Goal: Task Accomplishment & Management: Complete application form

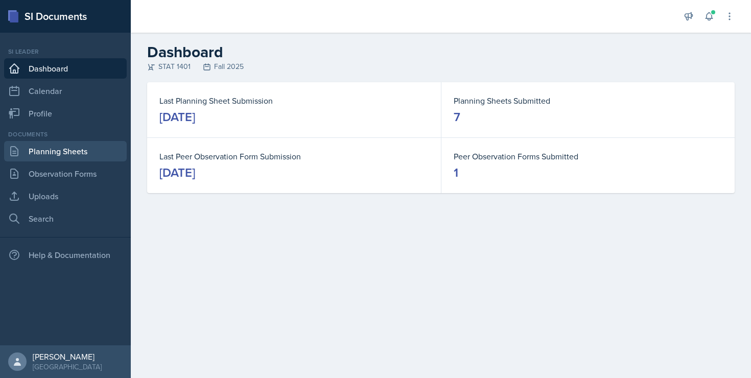
click at [60, 158] on link "Planning Sheets" at bounding box center [65, 151] width 123 height 20
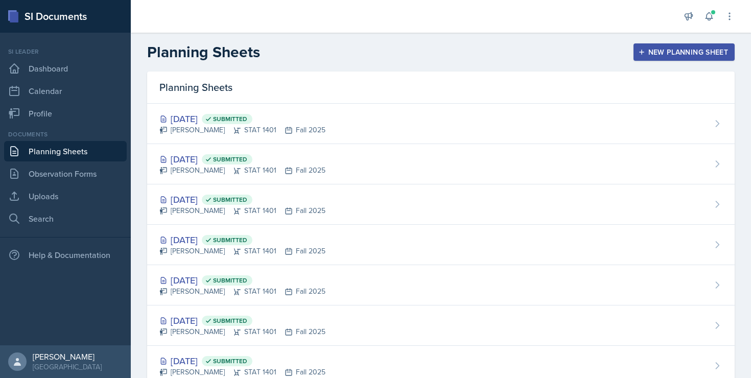
click at [674, 52] on div "New Planning Sheet" at bounding box center [684, 52] width 88 height 8
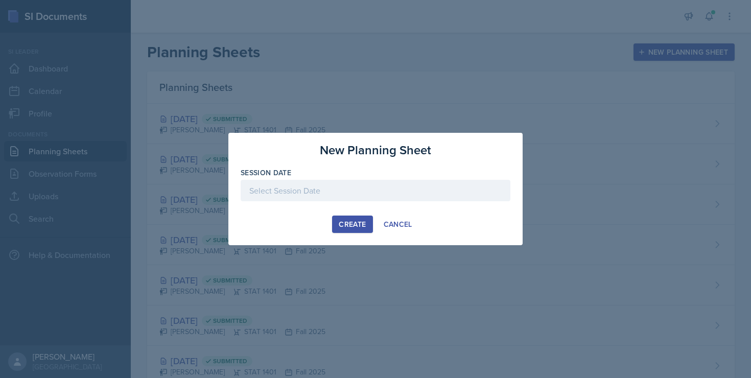
click at [404, 186] on div at bounding box center [376, 190] width 270 height 21
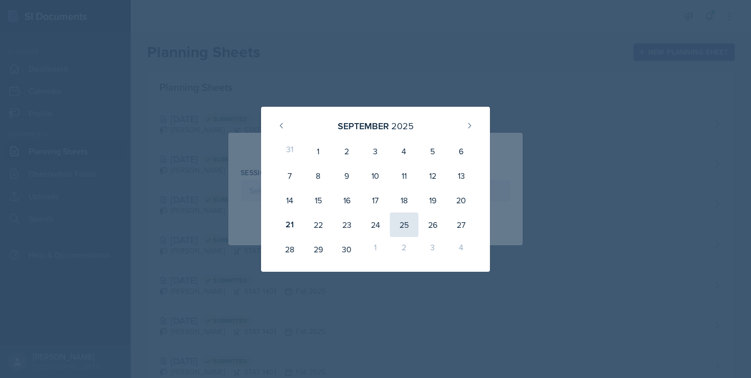
click at [413, 221] on div "25" at bounding box center [404, 224] width 29 height 25
type input "[DATE]"
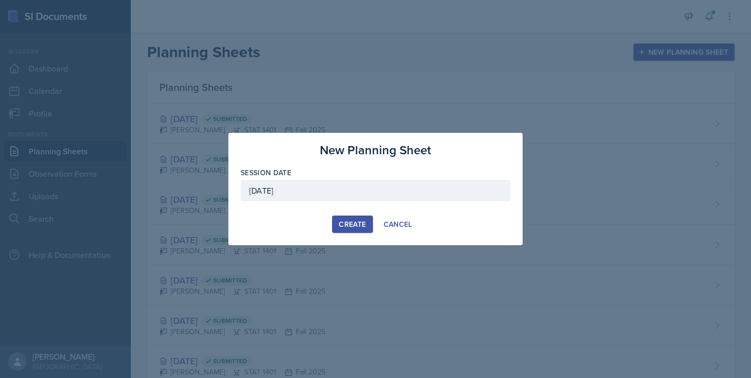
click at [348, 224] on div "Create" at bounding box center [352, 224] width 27 height 8
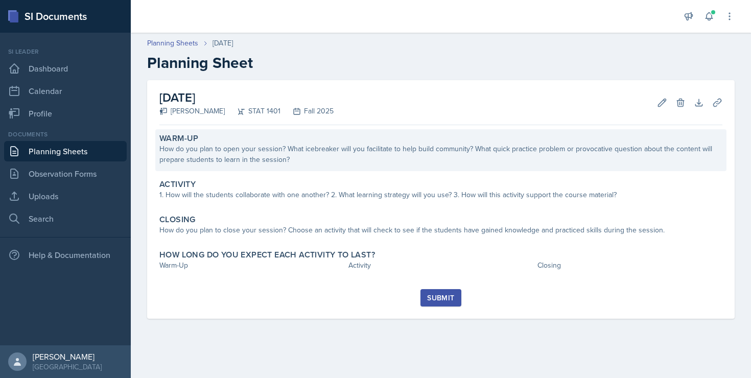
click at [294, 164] on div "How do you plan to open your session? What icebreaker will you facilitate to he…" at bounding box center [440, 154] width 563 height 21
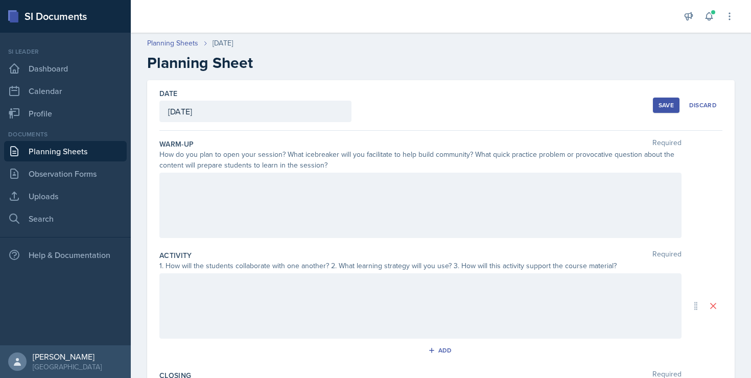
click at [274, 188] on div at bounding box center [420, 205] width 522 height 65
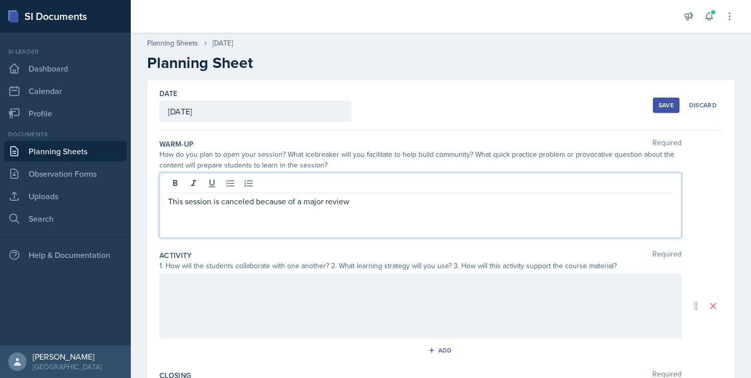
click at [239, 277] on div at bounding box center [420, 305] width 522 height 65
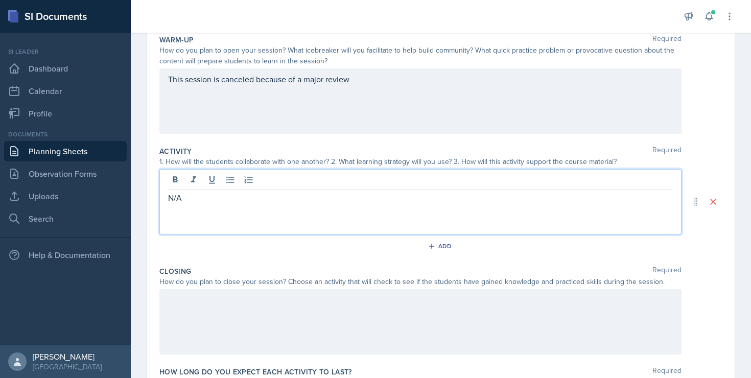
click at [195, 320] on div at bounding box center [420, 321] width 522 height 65
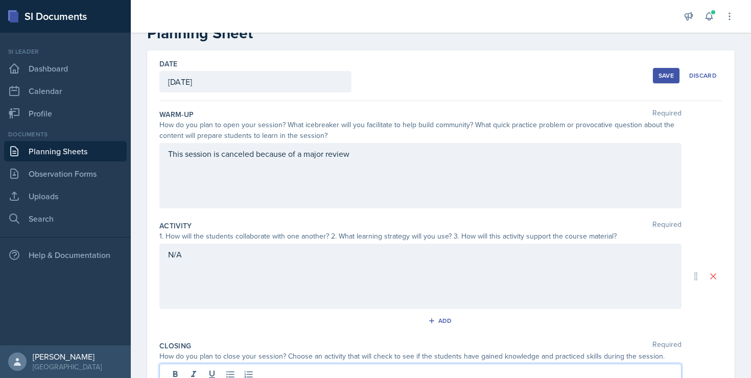
scroll to position [25, 0]
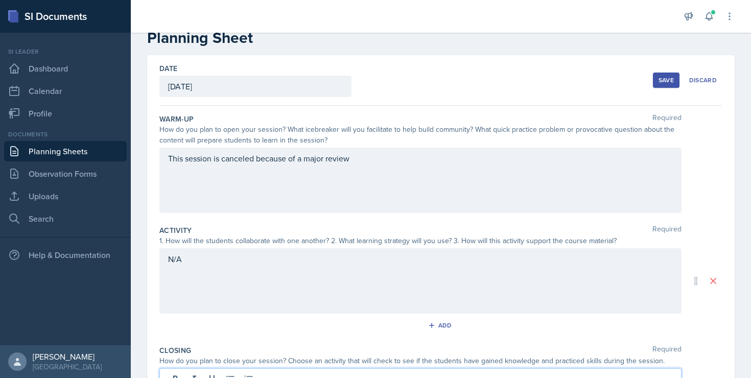
click at [659, 80] on div "Save" at bounding box center [665, 80] width 15 height 8
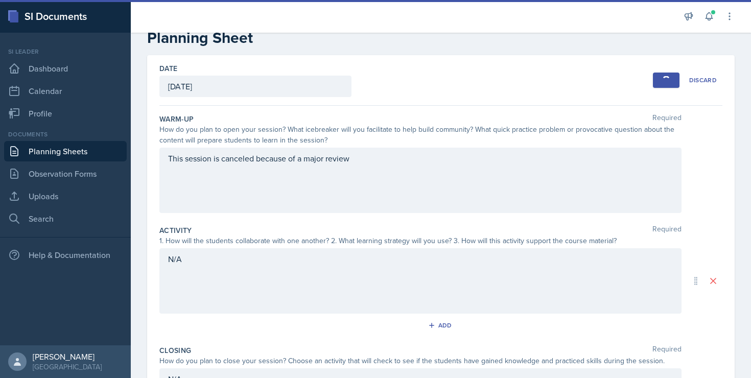
scroll to position [2, 0]
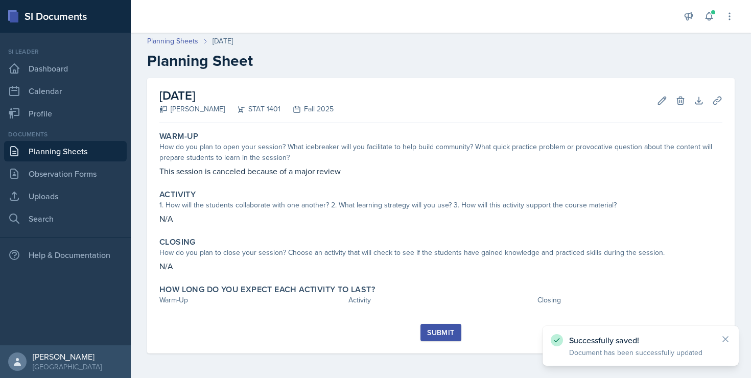
click at [437, 330] on div "Submit" at bounding box center [440, 332] width 27 height 8
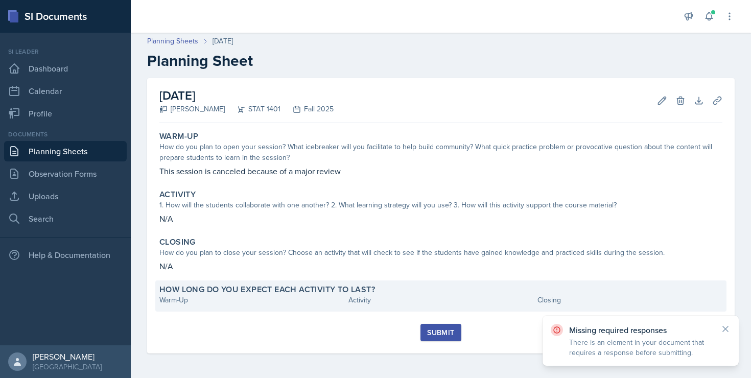
click at [224, 295] on div "Warm-Up" at bounding box center [251, 300] width 185 height 11
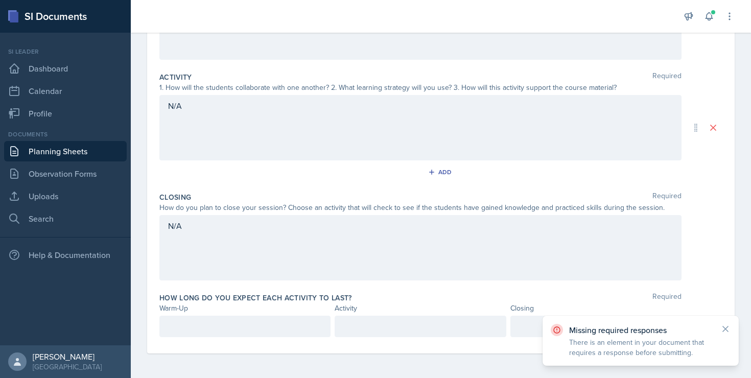
click at [198, 325] on p at bounding box center [245, 326] width 154 height 12
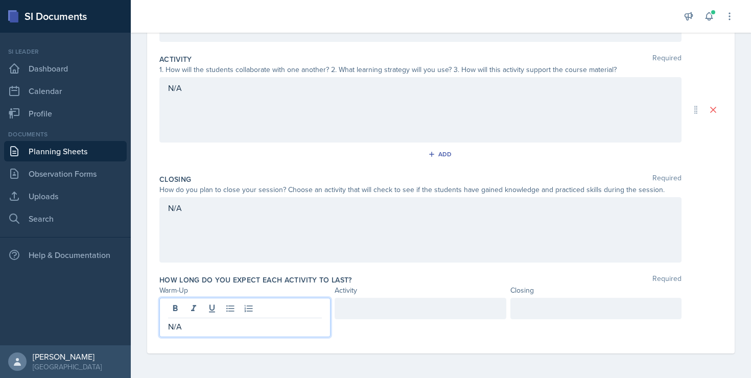
click at [203, 329] on p "N/A" at bounding box center [245, 326] width 154 height 12
click at [169, 327] on p "N/A" at bounding box center [245, 326] width 154 height 12
click at [175, 329] on p "N/A" at bounding box center [245, 326] width 154 height 12
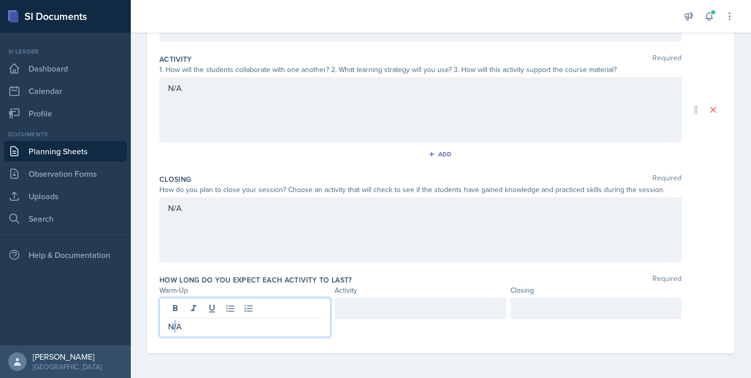
click at [175, 329] on p "N/A" at bounding box center [245, 326] width 154 height 12
copy p "N/A"
click at [367, 297] on div "How long do you expect each activity to last? Required Warm-Up Activity Closing…" at bounding box center [440, 308] width 563 height 75
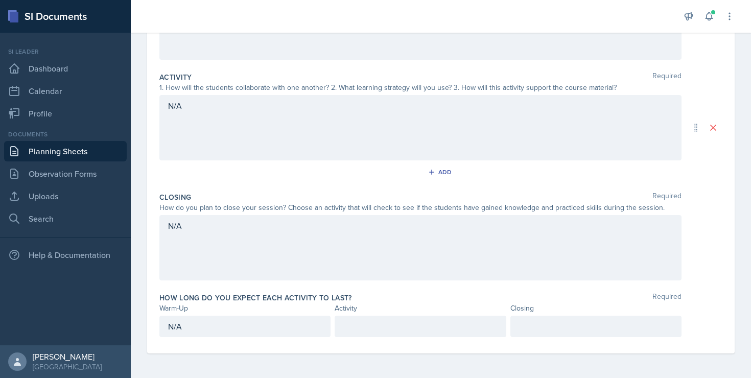
click at [360, 323] on p at bounding box center [420, 326] width 154 height 12
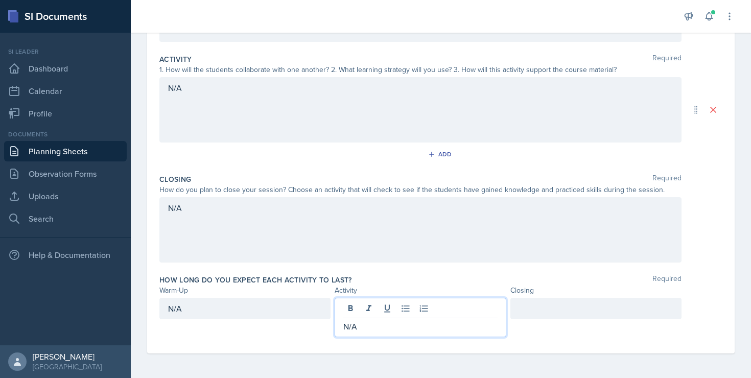
click at [569, 308] on div at bounding box center [595, 308] width 171 height 21
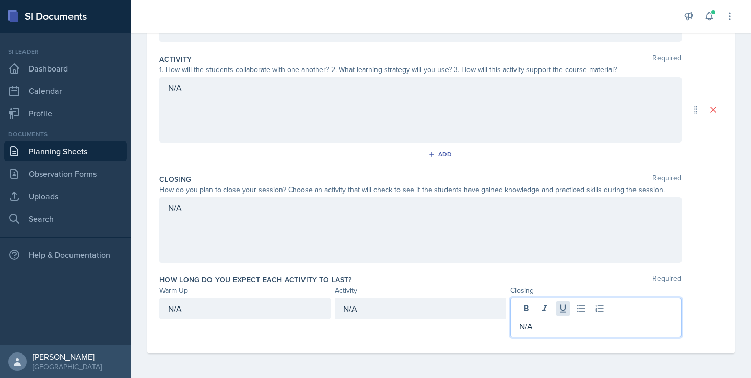
scroll to position [0, 0]
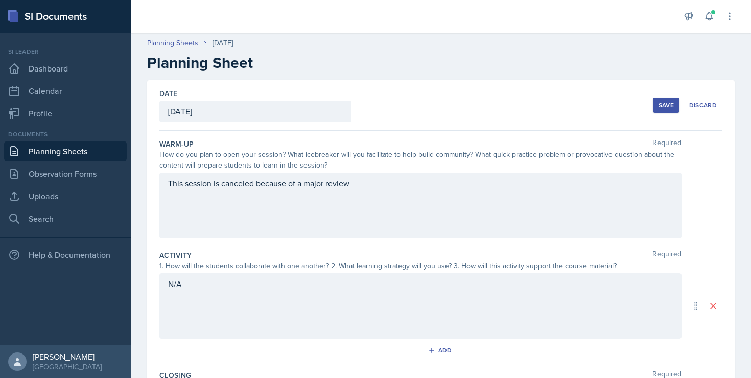
click at [662, 107] on div "Save" at bounding box center [665, 105] width 15 height 8
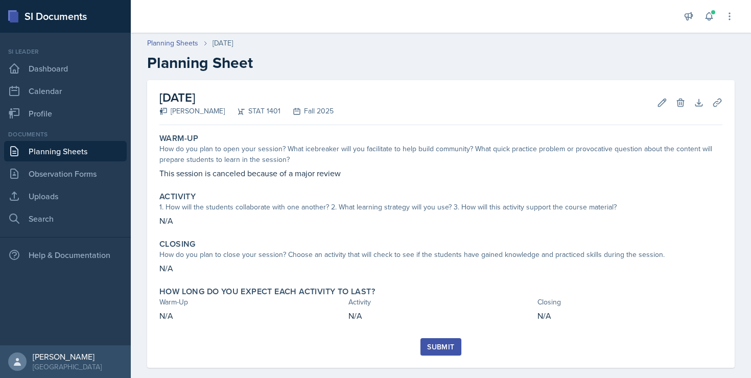
click at [455, 345] on button "Submit" at bounding box center [440, 346] width 40 height 17
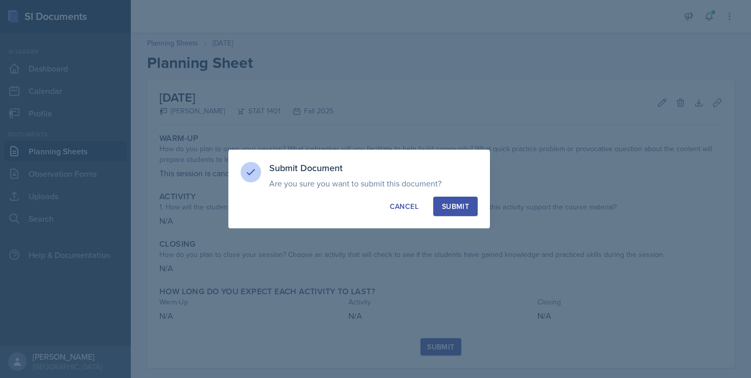
click at [467, 209] on div "Submit" at bounding box center [455, 206] width 27 height 10
